Goal: Task Accomplishment & Management: Complete application form

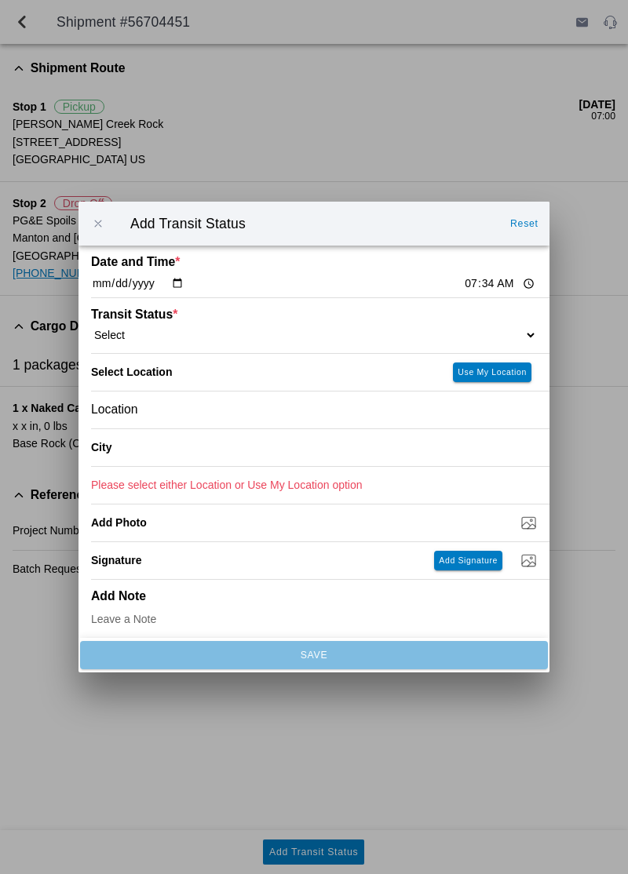
click at [472, 328] on select "Select Arrive at Drop Off Arrive at Pickup Break Start Break Stop Depart Drop O…" at bounding box center [314, 335] width 446 height 14
select select "DPTPULOC"
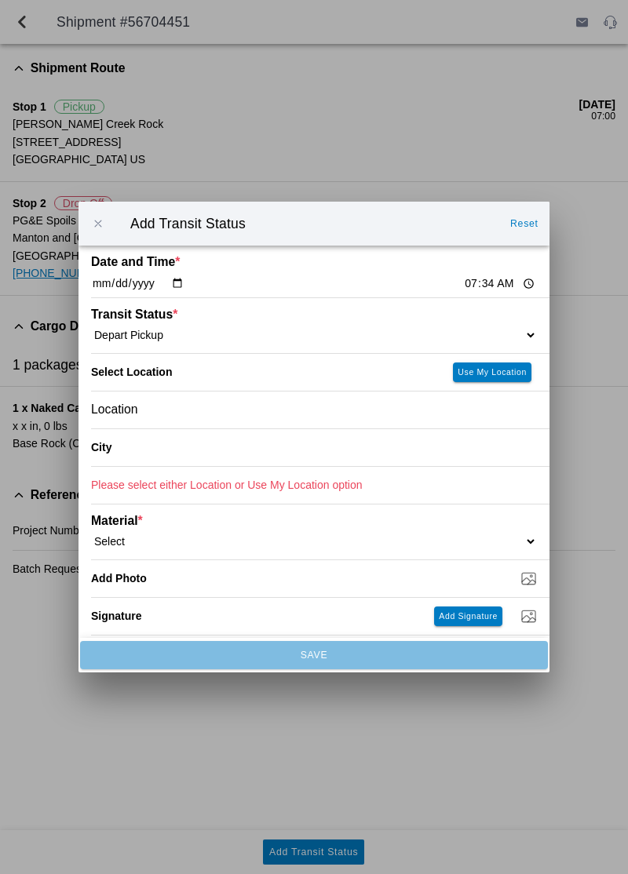
click at [508, 377] on button "Use My Location" at bounding box center [492, 372] width 78 height 20
type input "Corning"
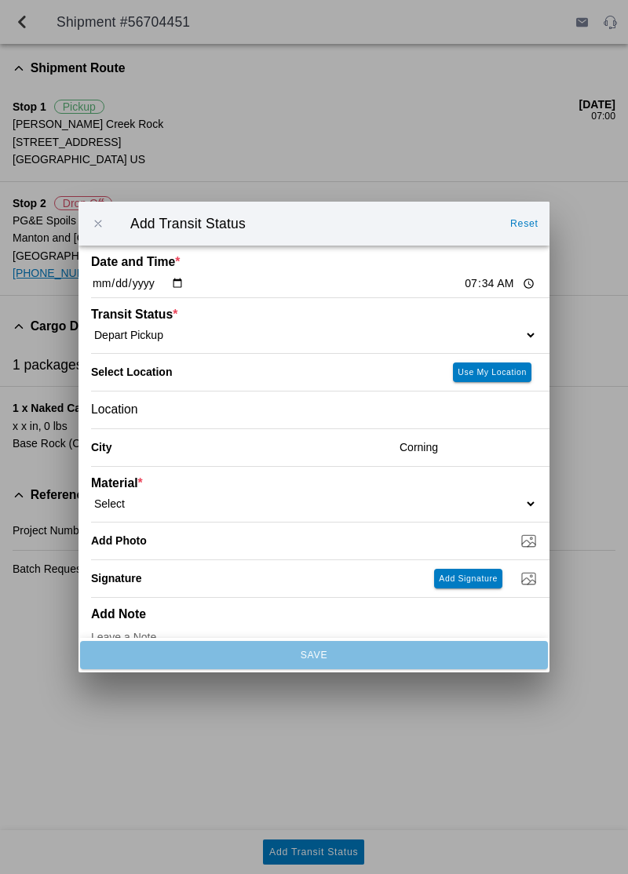
click at [177, 497] on select "Select 1" x 3" Rock 1" x 4" Rock 2" x 4" Rock Asphalt Cold Patch Backfill Spec …" at bounding box center [314, 504] width 446 height 14
select select "708651"
click at [523, 545] on input "Dump / Quarry Tag *" at bounding box center [320, 540] width 458 height 17
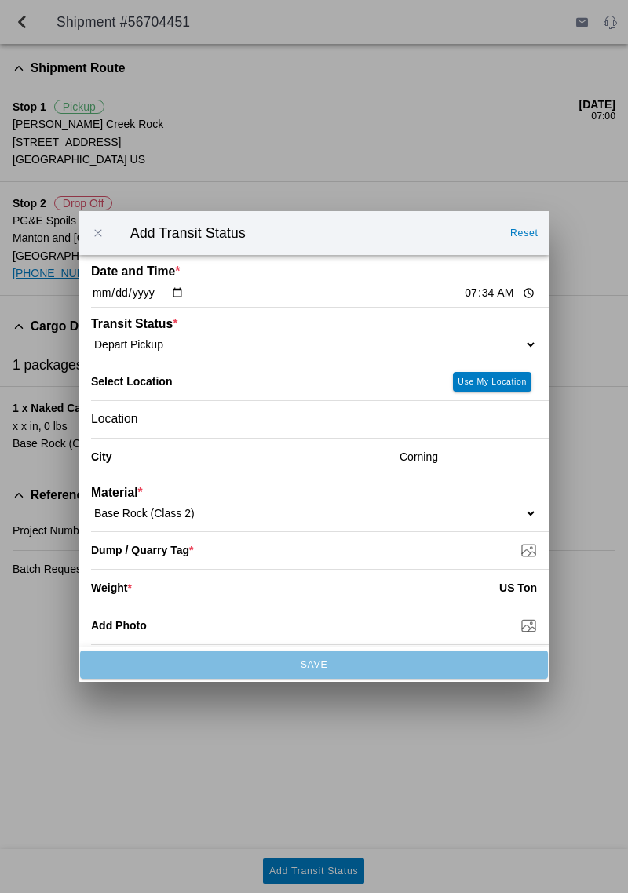
type input "C:\fakepath\17569964888566999859679398821241.jpg"
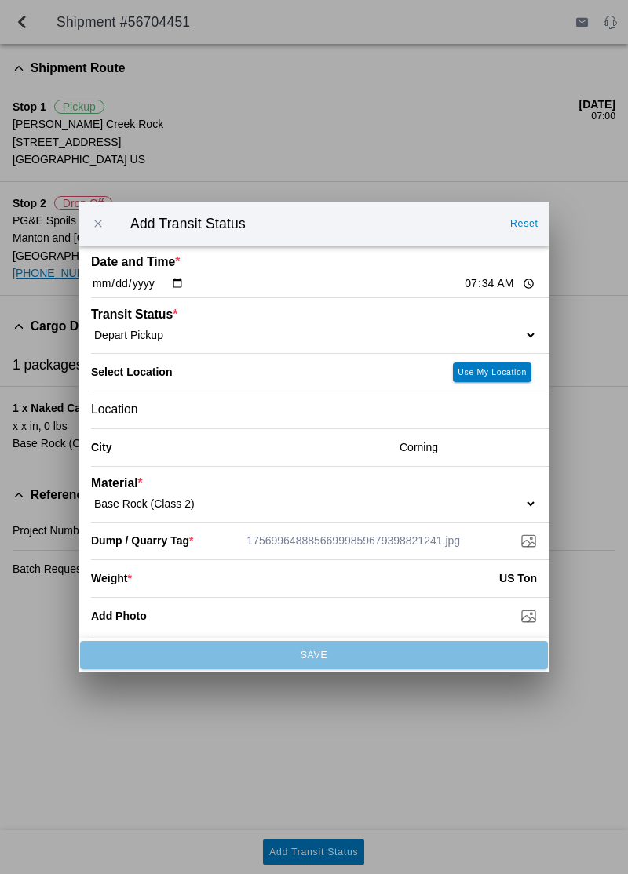
click at [322, 580] on input "number" at bounding box center [315, 578] width 367 height 35
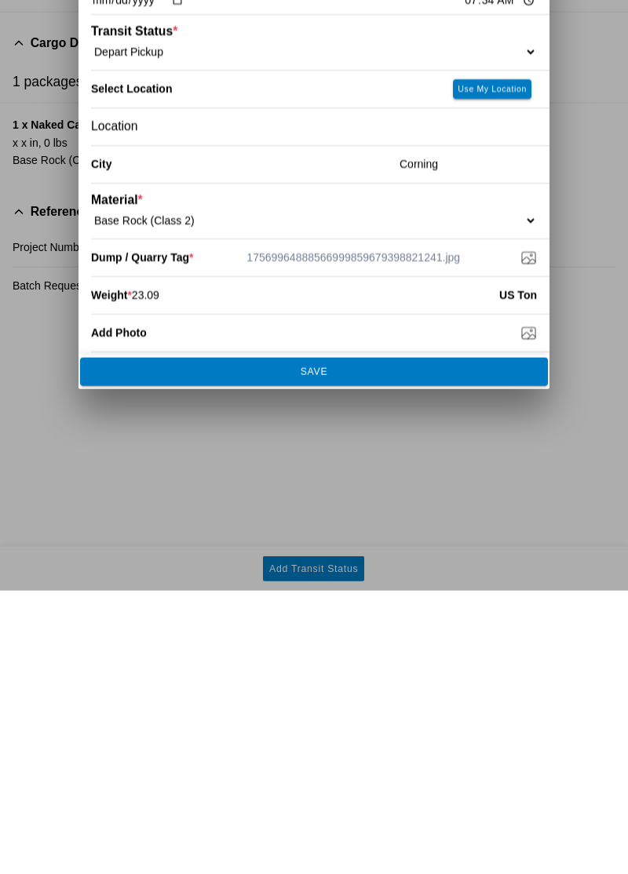
type input "23.09"
click at [345, 648] on button "SAVE" at bounding box center [314, 655] width 468 height 28
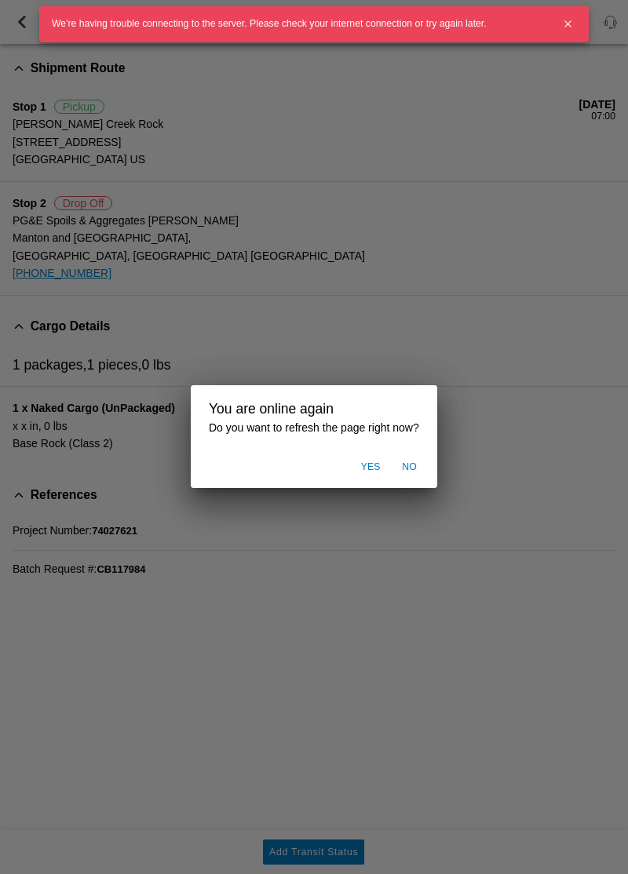
click at [499, 724] on ion-backdrop at bounding box center [314, 437] width 628 height 874
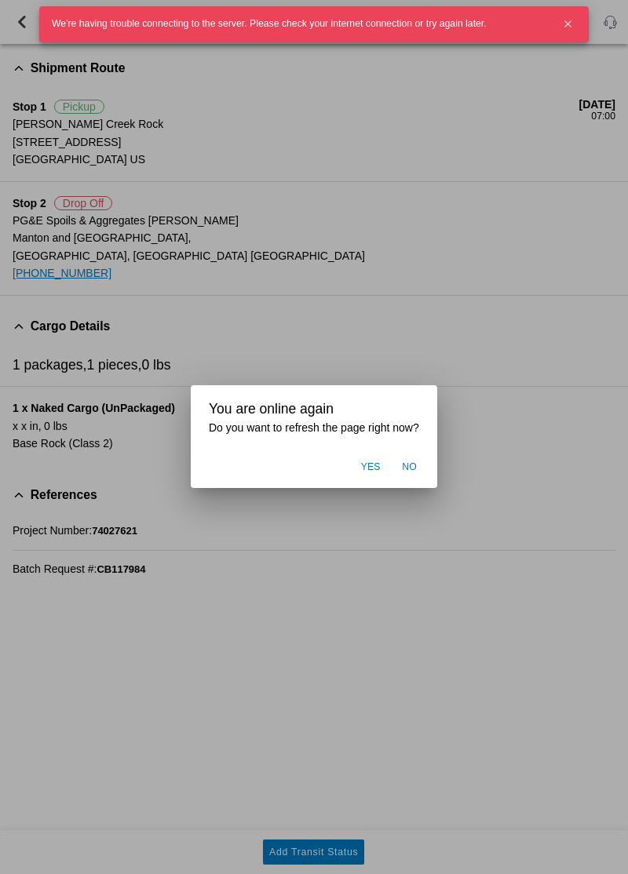
click at [490, 700] on ion-backdrop at bounding box center [314, 437] width 628 height 874
